Goal: Task Accomplishment & Management: Use online tool/utility

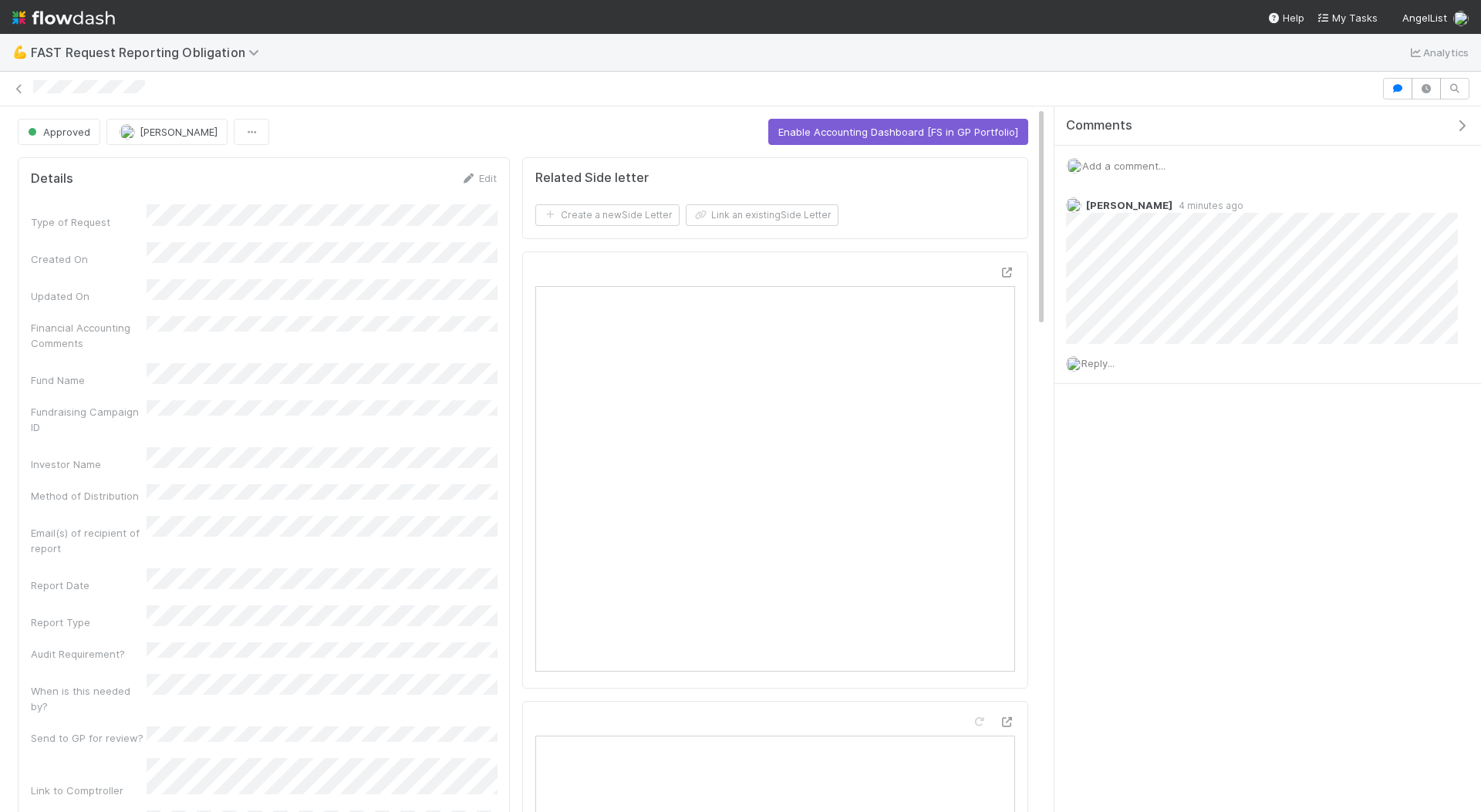
click at [783, 49] on div "💪 FAST Request Reporting Obligation Analytics" at bounding box center [740, 52] width 1481 height 37
click at [1141, 73] on div at bounding box center [740, 88] width 1481 height 35
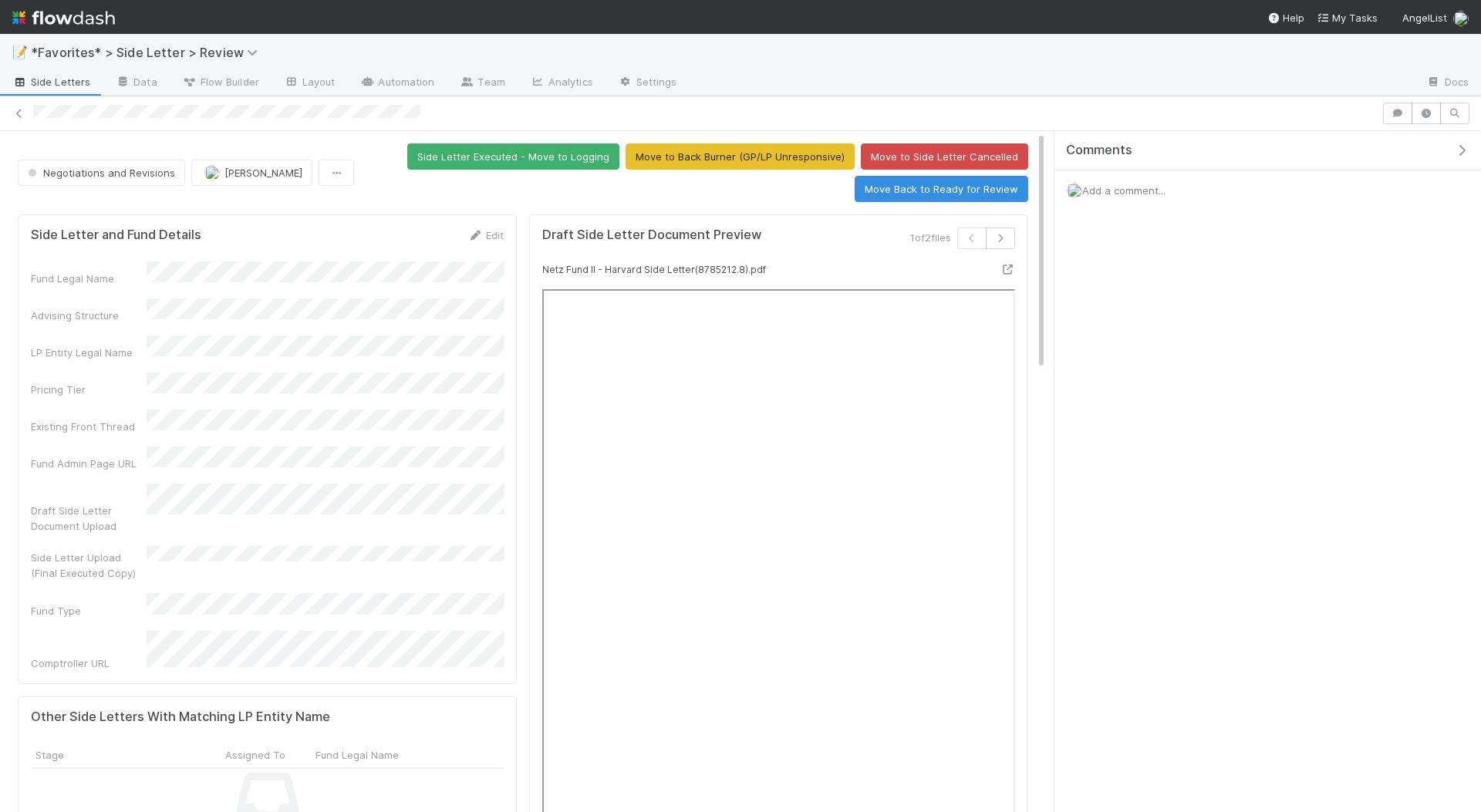
click at [986, 83] on div at bounding box center [1052, 83] width 724 height 25
click at [492, 420] on div "Fund Legal Name Advising Structure LP Entity Legal Name Pricing Tier Existing F…" at bounding box center [266, 466] width 473 height 409
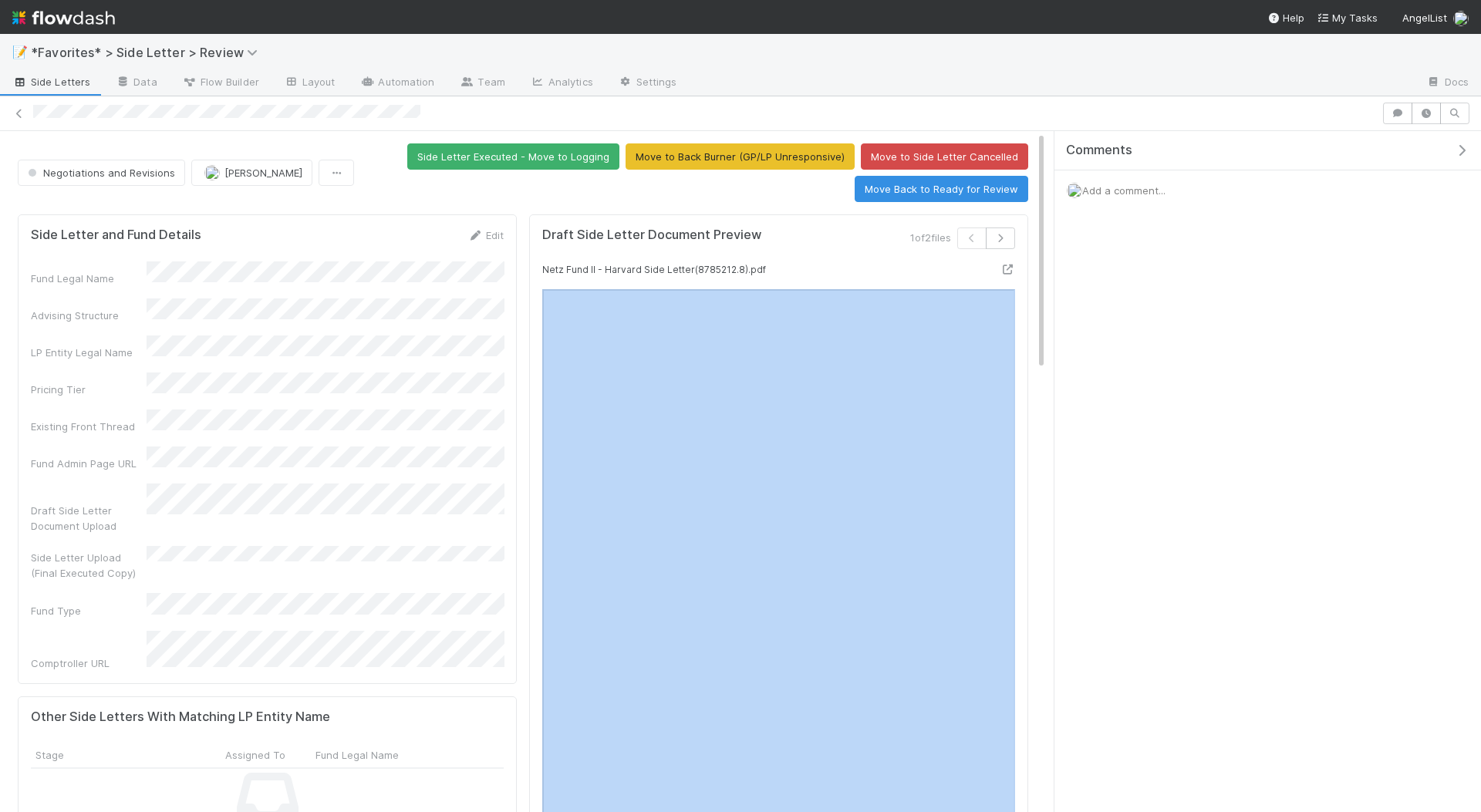
drag, startPoint x: 1039, startPoint y: 258, endPoint x: 1039, endPoint y: 400, distance: 142.0
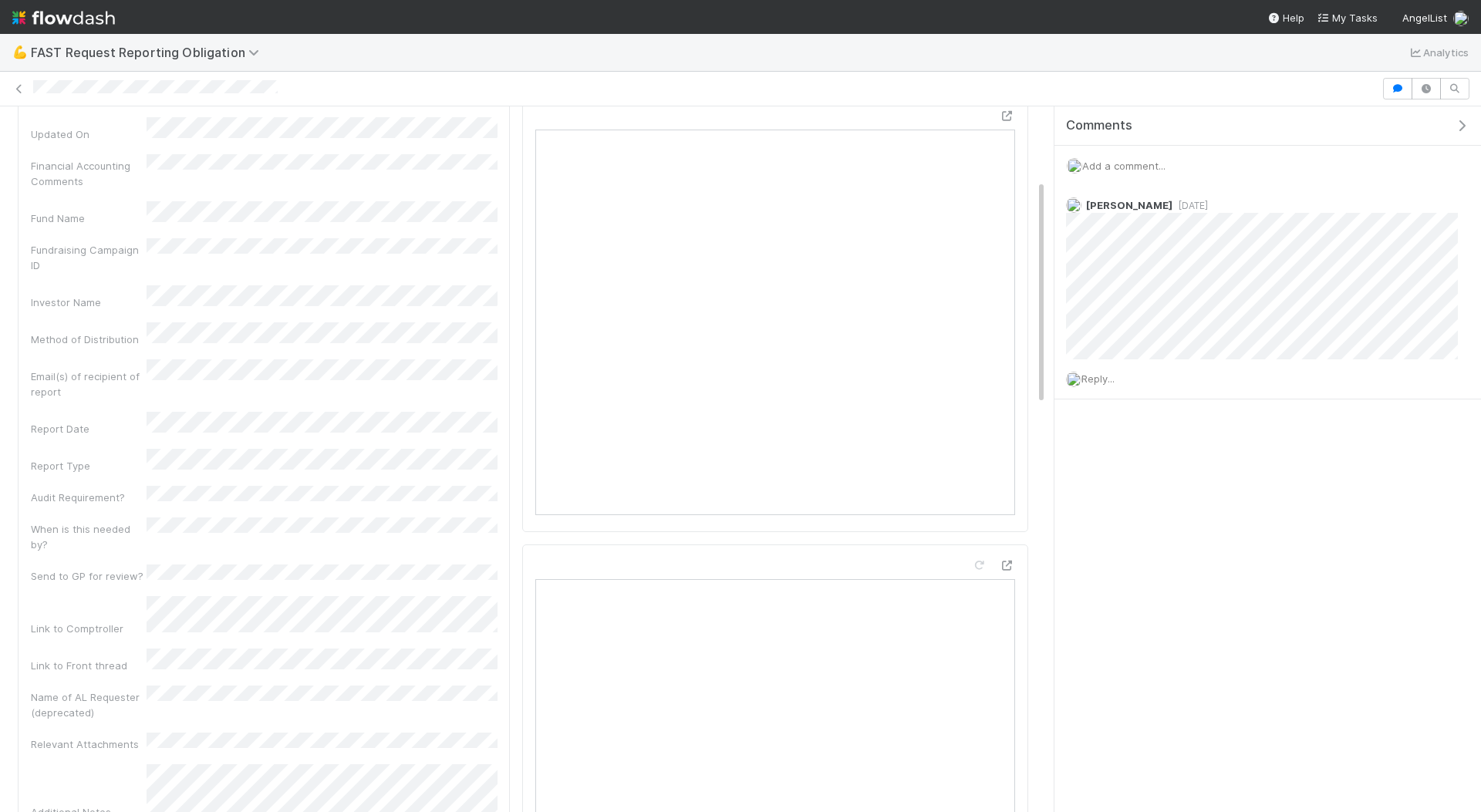
scroll to position [128, 0]
